Goal: Task Accomplishment & Management: Manage account settings

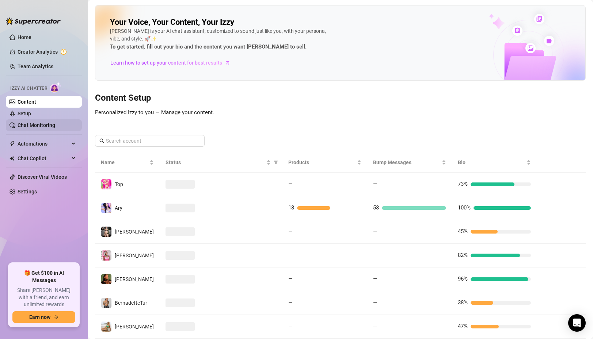
click at [30, 126] on link "Chat Monitoring" at bounding box center [37, 125] width 38 height 6
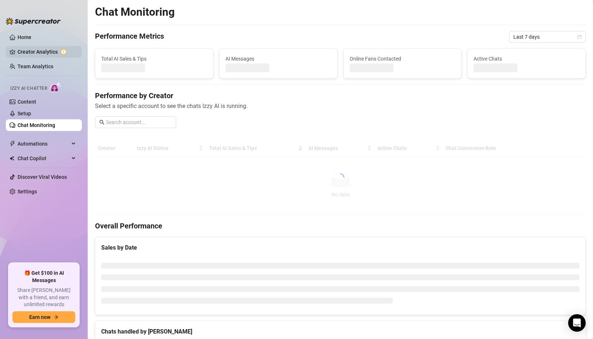
click at [53, 49] on link "Creator Analytics" at bounding box center [47, 52] width 58 height 12
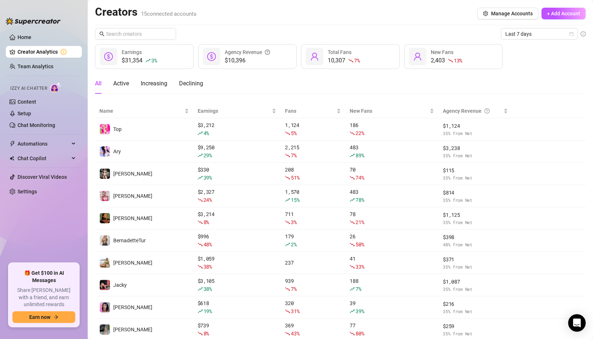
click at [49, 133] on ul "Home Creator Analytics Team Analytics Izzy AI Chatter Content Setup Chat Monito…" at bounding box center [44, 144] width 76 height 232
click at [48, 127] on link "Chat Monitoring" at bounding box center [37, 125] width 38 height 6
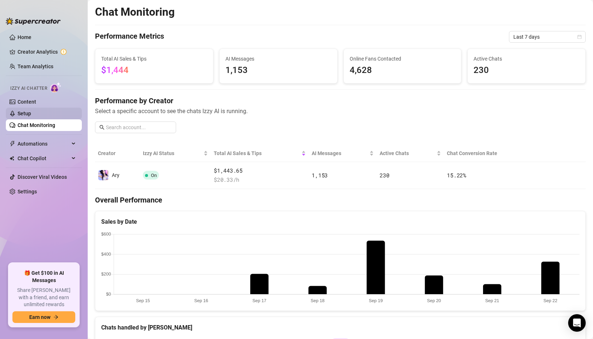
click at [31, 111] on link "Setup" at bounding box center [25, 114] width 14 height 6
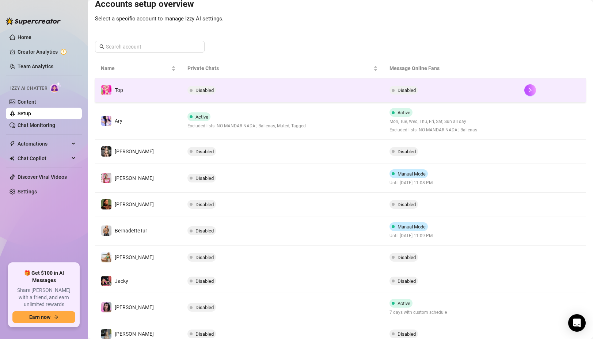
scroll to position [130, 0]
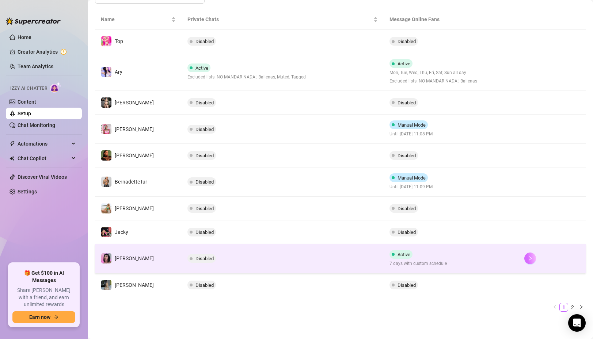
click at [530, 260] on icon "right" at bounding box center [529, 258] width 5 height 5
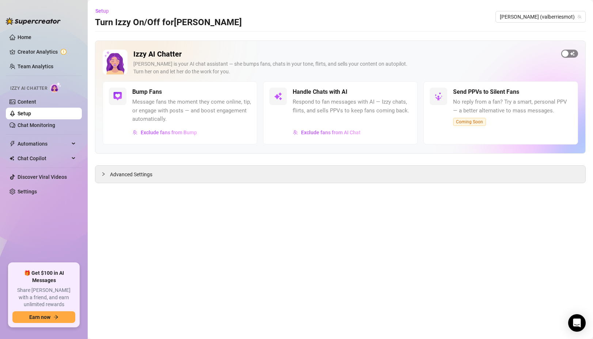
click at [567, 54] on div "button" at bounding box center [565, 53] width 7 height 7
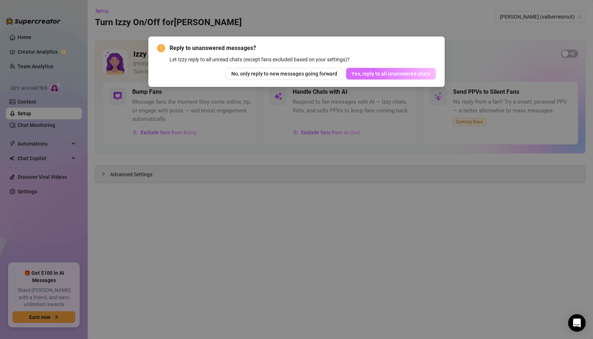
click at [379, 74] on span "Yes, reply to all unanswered chats" at bounding box center [390, 74] width 79 height 6
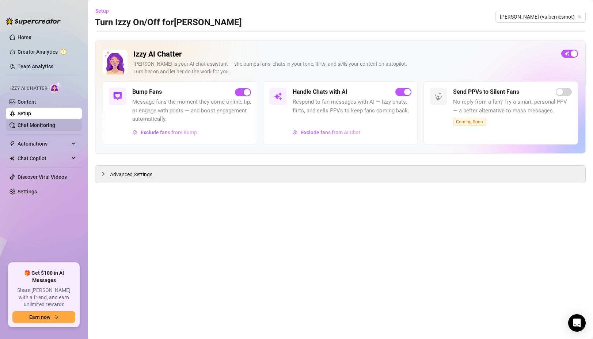
click at [25, 126] on link "Chat Monitoring" at bounding box center [37, 125] width 38 height 6
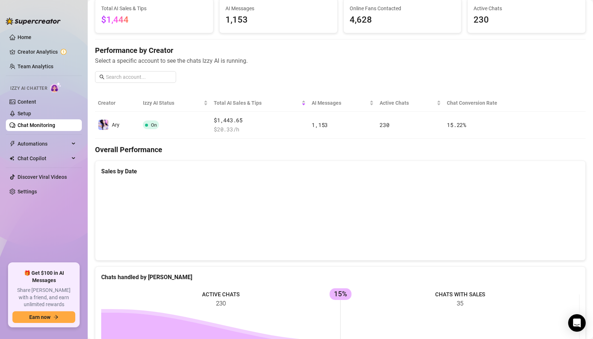
scroll to position [54, 0]
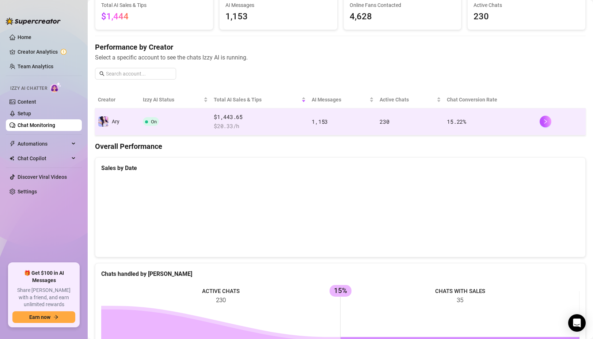
click at [201, 114] on td "On" at bounding box center [175, 121] width 71 height 27
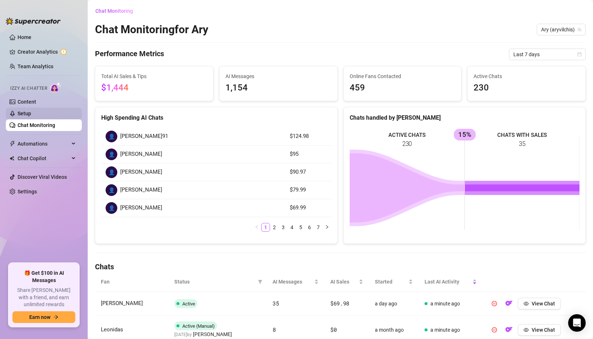
click at [31, 115] on link "Setup" at bounding box center [25, 114] width 14 height 6
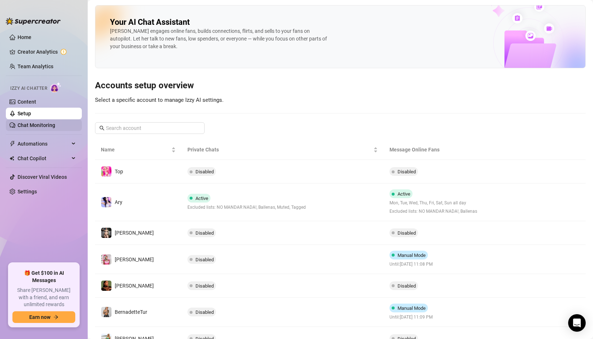
click at [46, 124] on link "Chat Monitoring" at bounding box center [37, 125] width 38 height 6
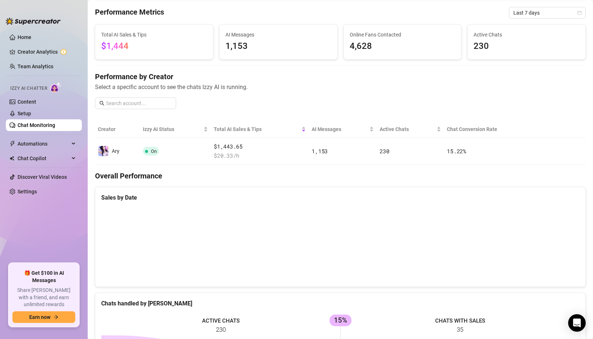
scroll to position [25, 0]
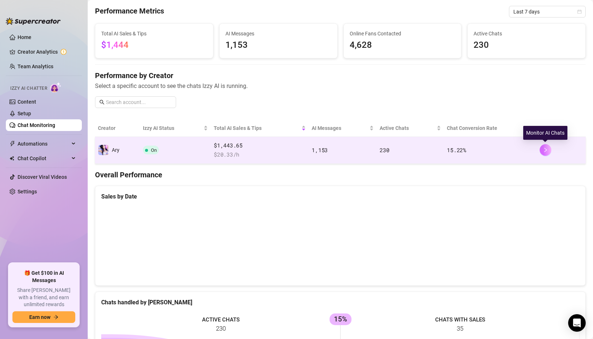
click at [544, 154] on button "button" at bounding box center [545, 150] width 12 height 12
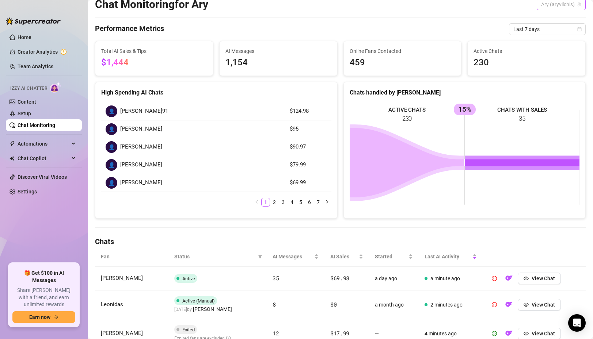
click at [552, 6] on span "Ary (aryvilchis)" at bounding box center [561, 4] width 40 height 11
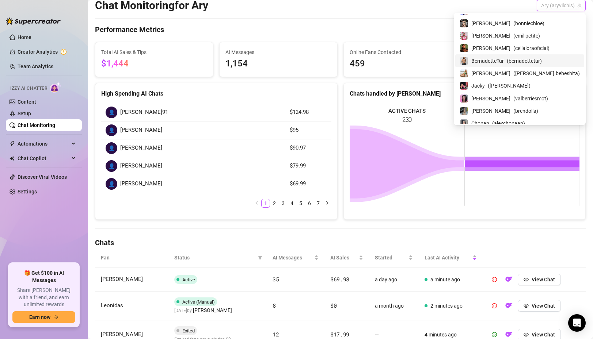
scroll to position [23, 0]
click at [527, 97] on span "( valberriesmot )" at bounding box center [530, 97] width 35 height 8
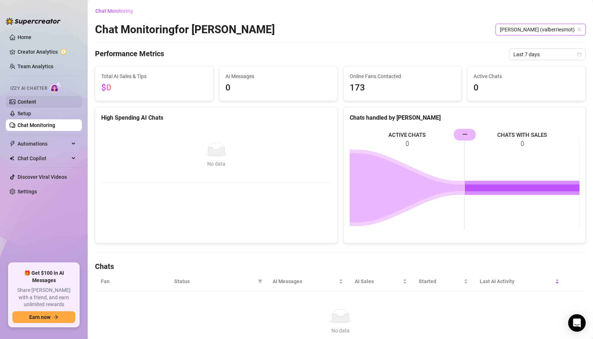
click at [23, 105] on link "Content" at bounding box center [27, 102] width 19 height 6
